Goal: Information Seeking & Learning: Learn about a topic

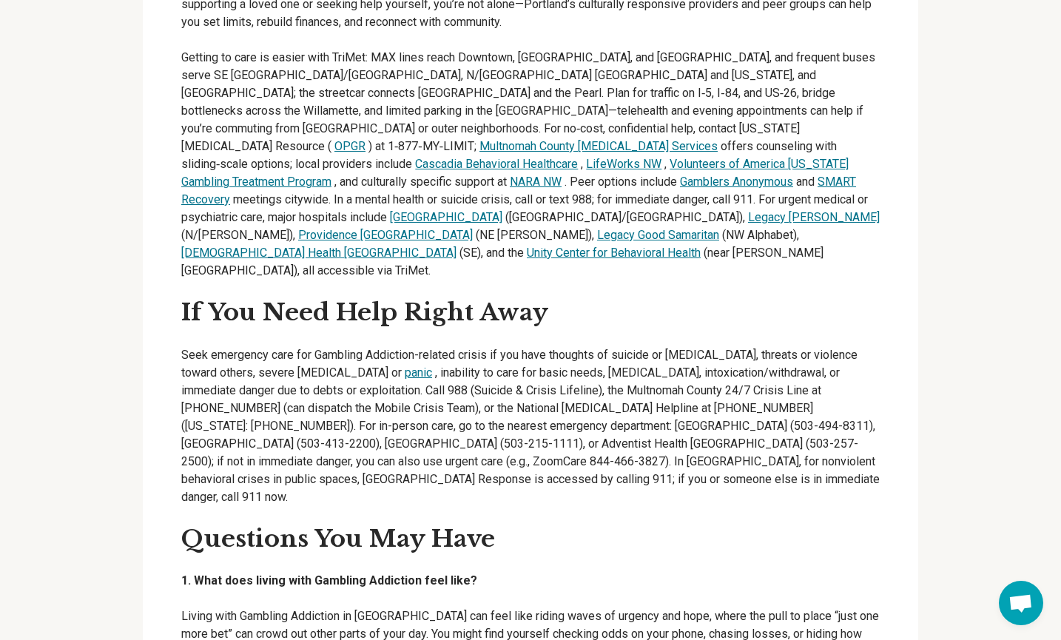
scroll to position [2258, 0]
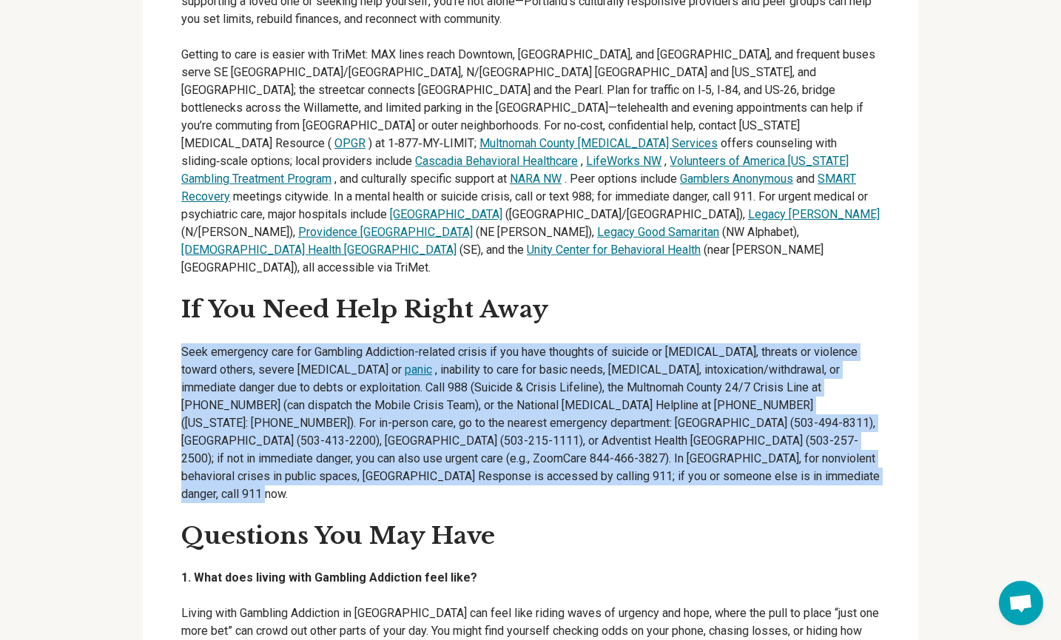
drag, startPoint x: 182, startPoint y: 193, endPoint x: 639, endPoint y: 309, distance: 471.2
click at [639, 343] on p "Seek emergency care for Gambling Addiction-related crisis if you have thoughts …" at bounding box center [530, 423] width 699 height 160
copy p "Seek emergency care for Gambling Addiction-related crisis if you have thoughts …"
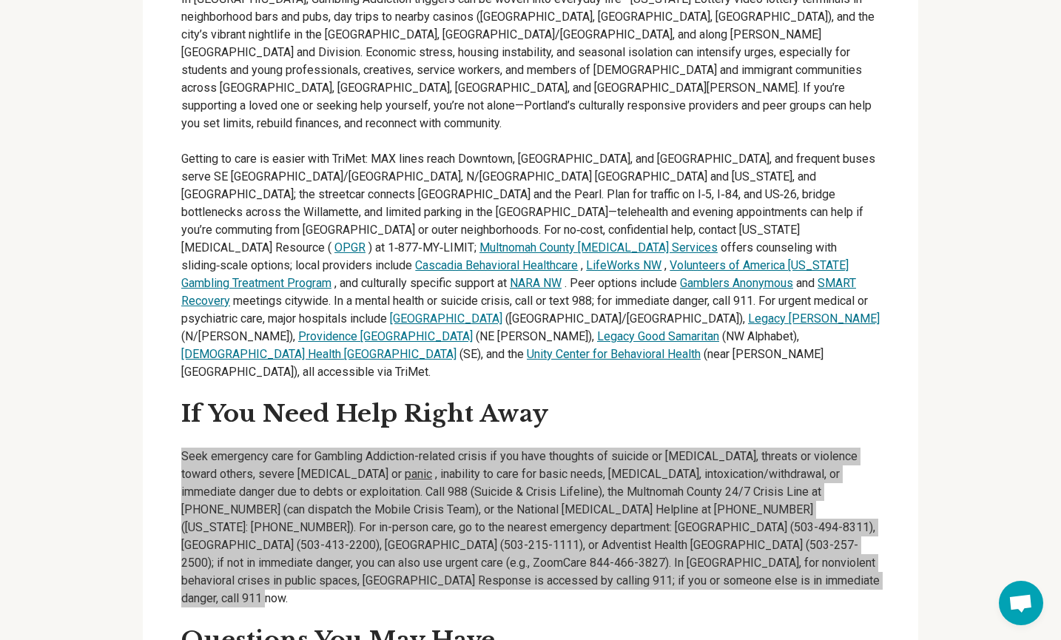
scroll to position [2152, 0]
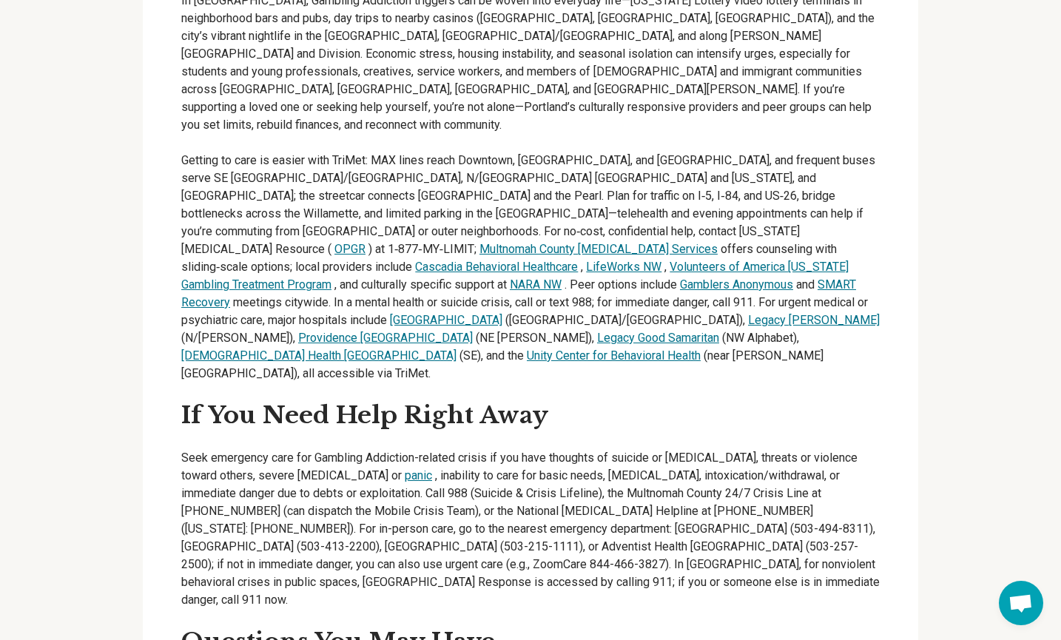
click at [676, 400] on h2 "If You Need Help Right Away" at bounding box center [530, 415] width 699 height 31
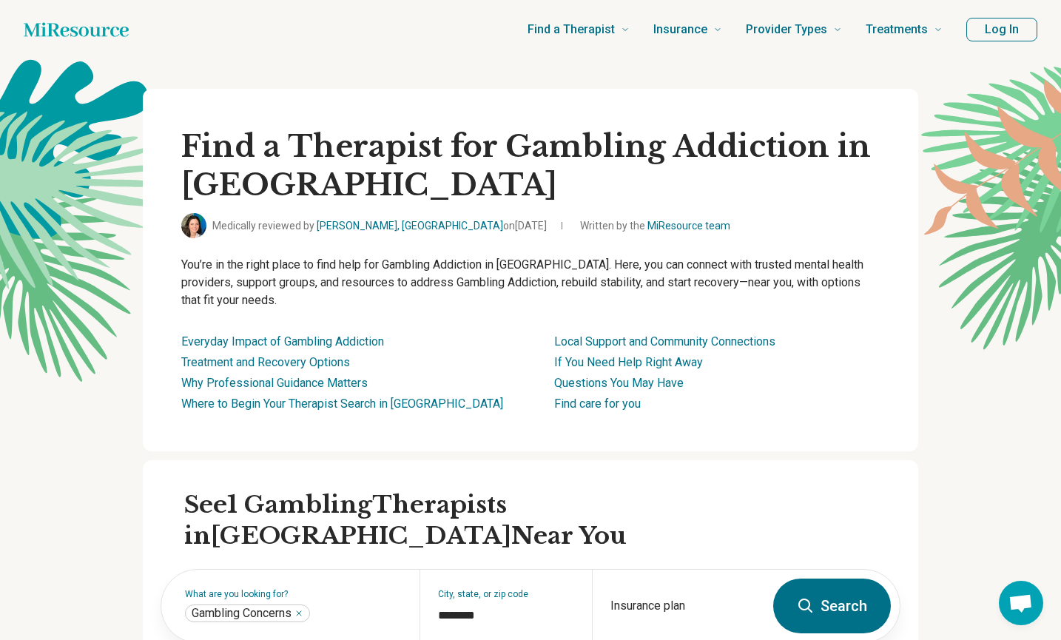
scroll to position [0, 0]
click at [309, 359] on link "Treatment and Recovery Options" at bounding box center [265, 362] width 169 height 14
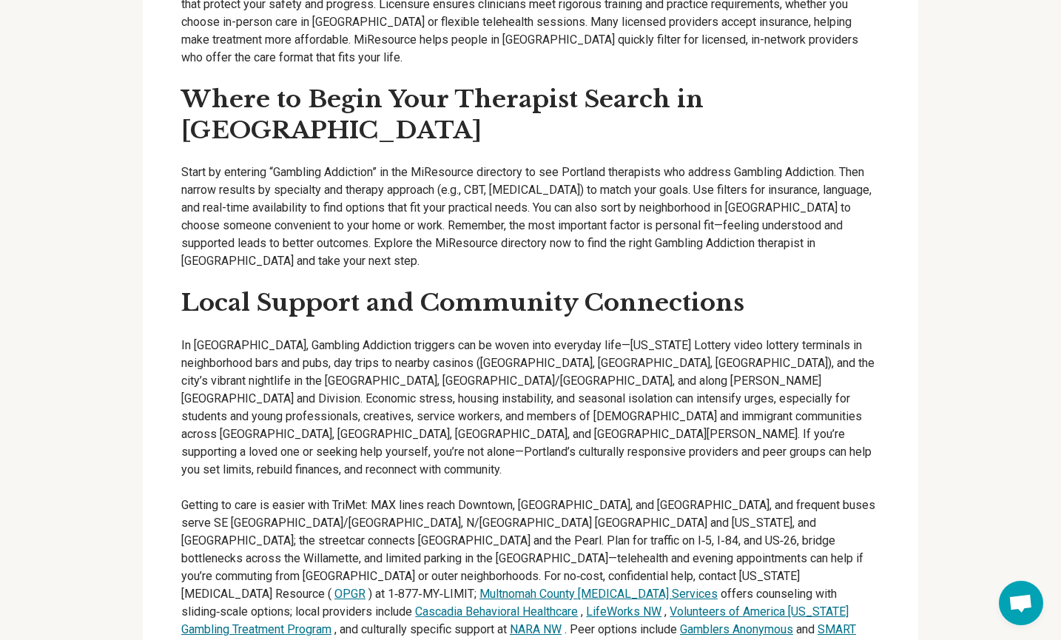
scroll to position [1787, 0]
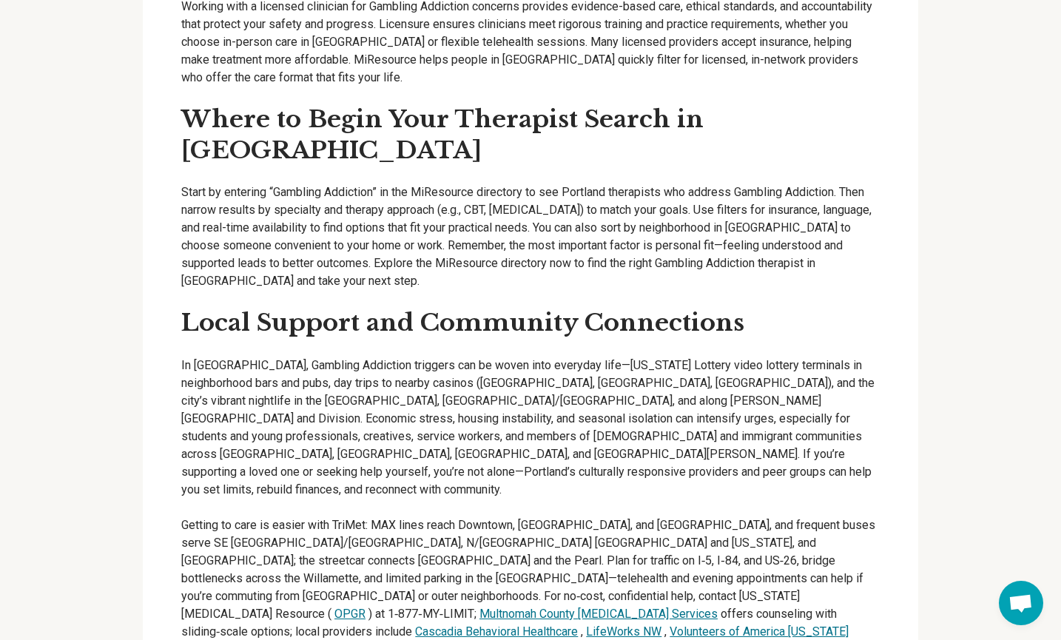
click at [172, 83] on div "Everyday Impact of Gambling Addiction Gambling Addiction can make it hard to fo…" at bounding box center [531, 465] width 776 height 2789
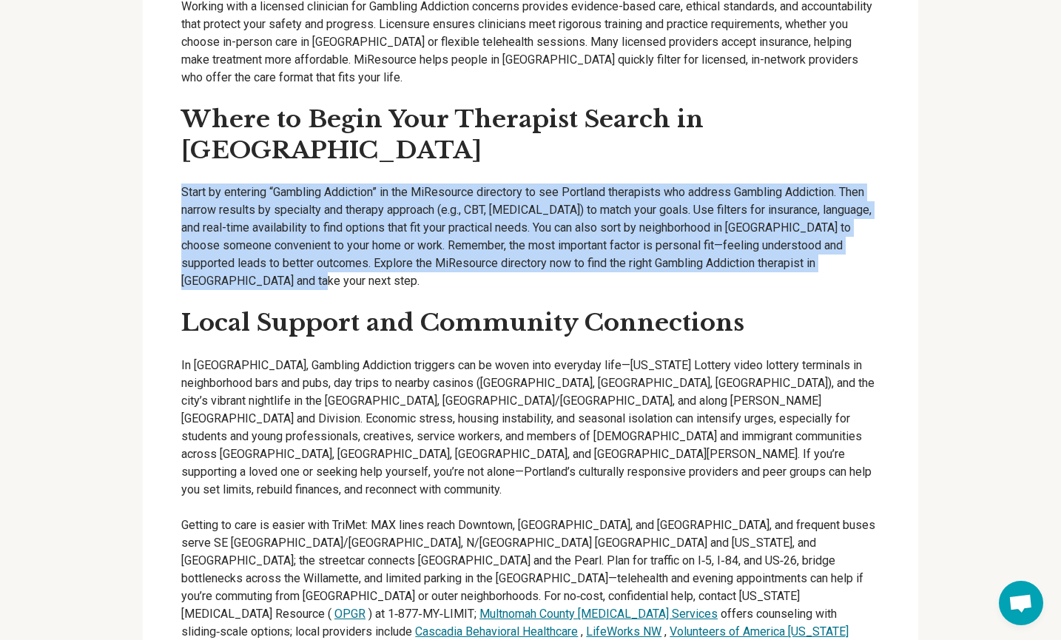
drag, startPoint x: 183, startPoint y: 84, endPoint x: 309, endPoint y: 181, distance: 159.9
click at [309, 184] on p "Start by entering “Gambling Addiction” in the MiResource directory to see Portl…" at bounding box center [530, 237] width 699 height 107
copy p "Start by entering “Gambling Addiction” in the MiResource directory to see Portl…"
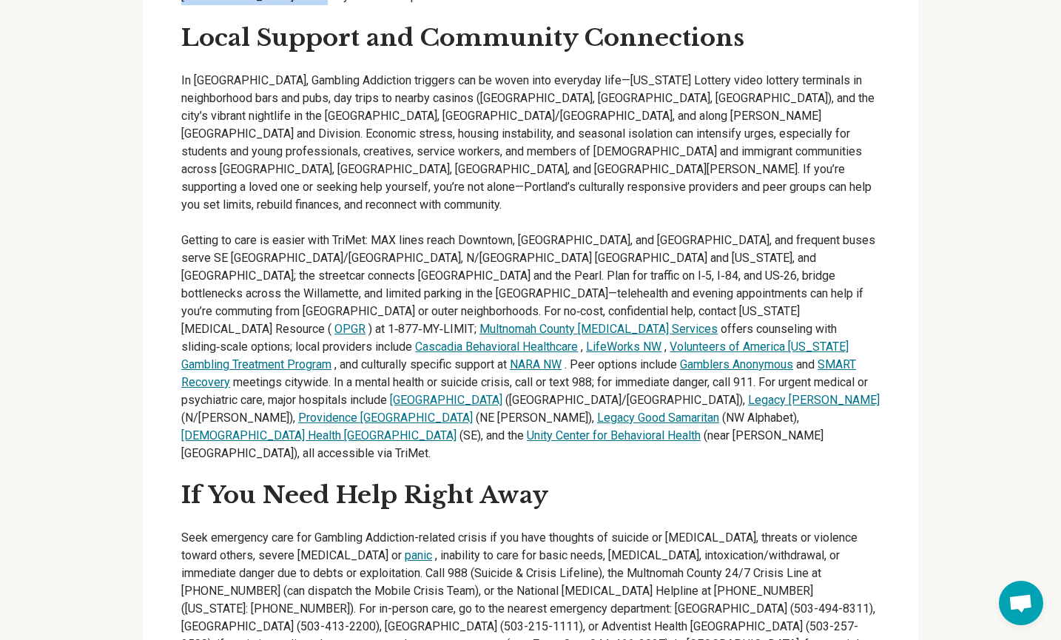
scroll to position [2074, 0]
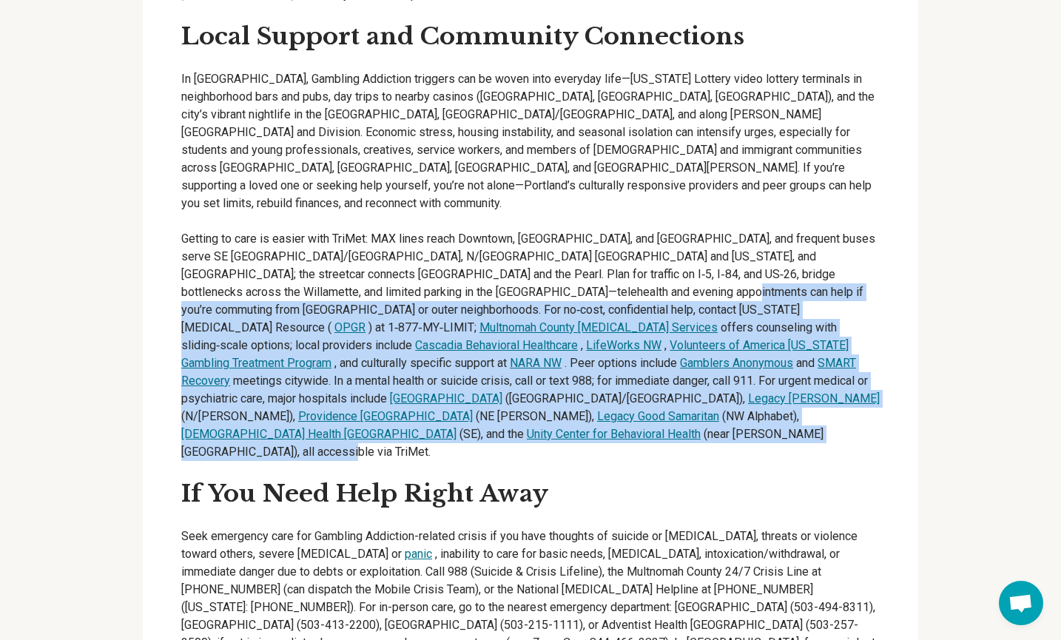
drag, startPoint x: 662, startPoint y: 167, endPoint x: 803, endPoint y: 297, distance: 191.7
click at [803, 297] on p "In [GEOGRAPHIC_DATA], Gambling Addiction triggers can be woven into everyday li…" at bounding box center [530, 265] width 699 height 391
copy p "Lor ip‑dolo, sitametconse adip, elitsed Doeius Tempori Utlabore Etdolore ( MAGN…"
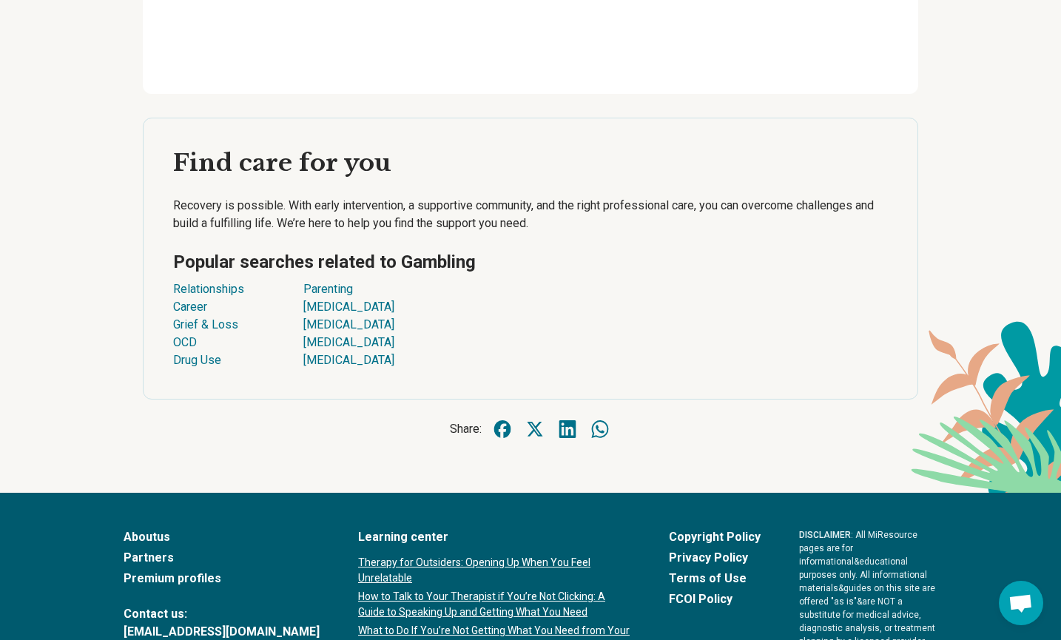
scroll to position [3552, 0]
